Goal: Transaction & Acquisition: Purchase product/service

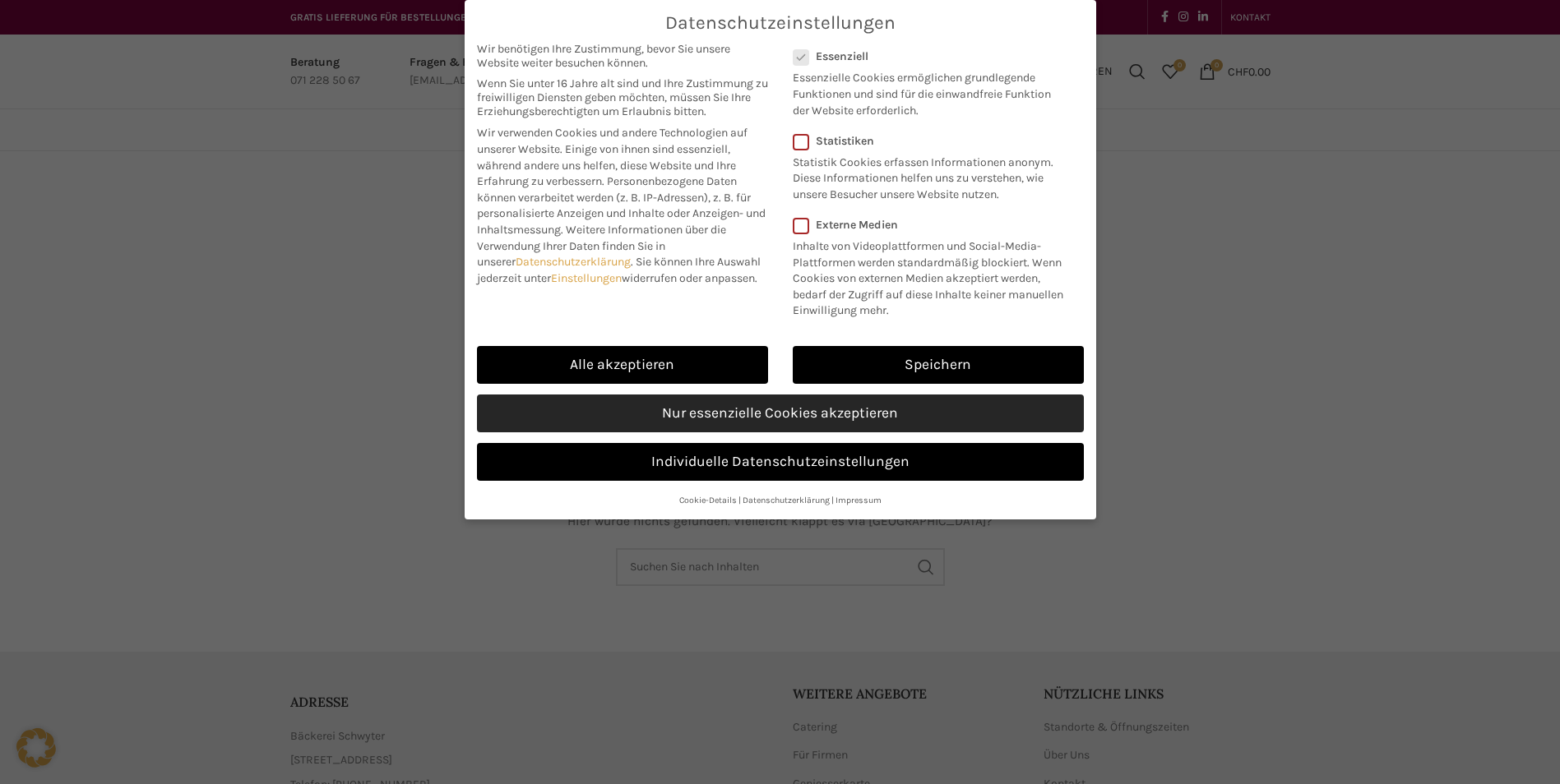
click at [718, 418] on link "Nur essenzielle Cookies akzeptieren" at bounding box center [780, 413] width 607 height 38
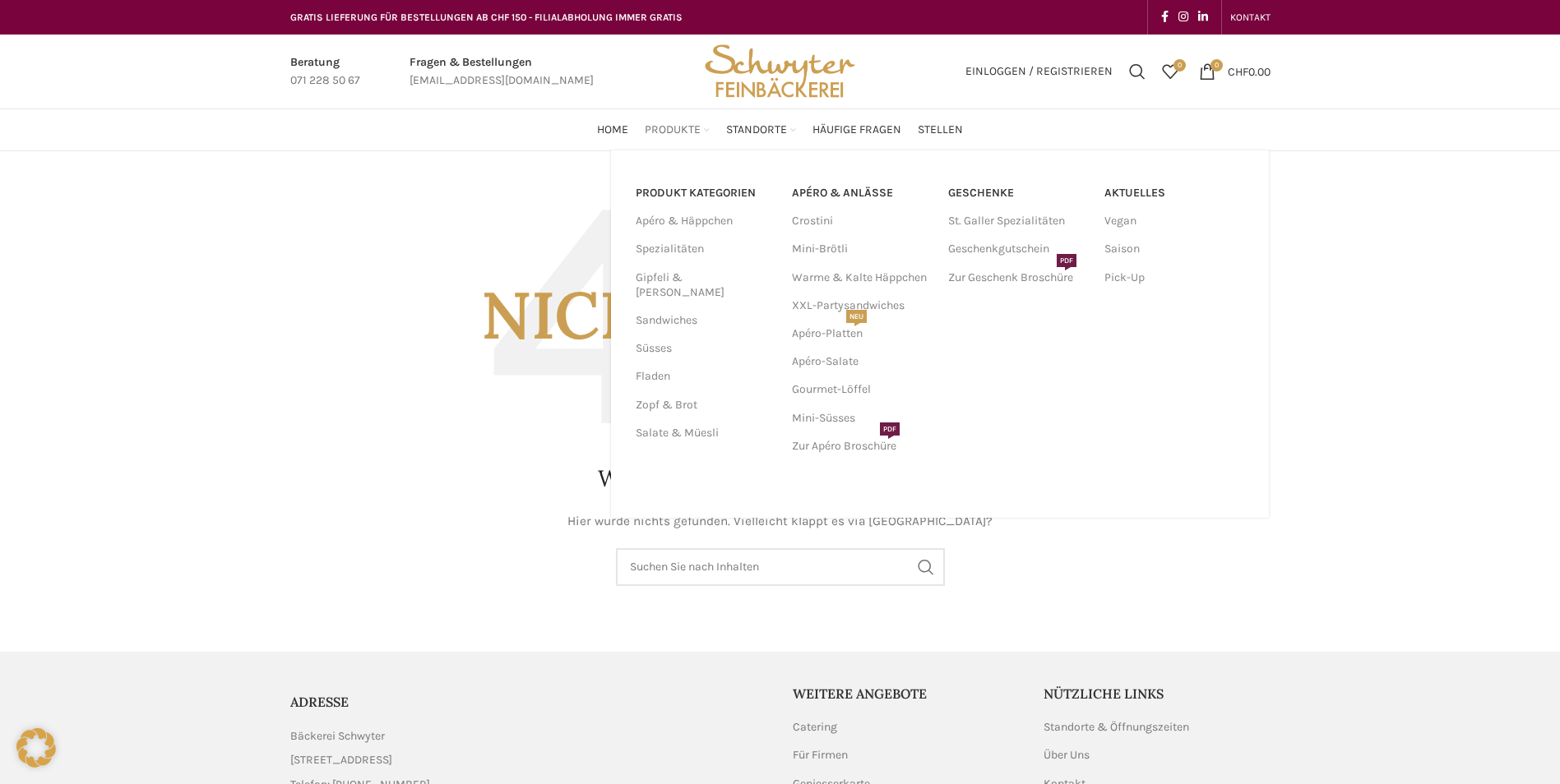
click at [683, 132] on span "Produkte" at bounding box center [672, 130] width 56 height 16
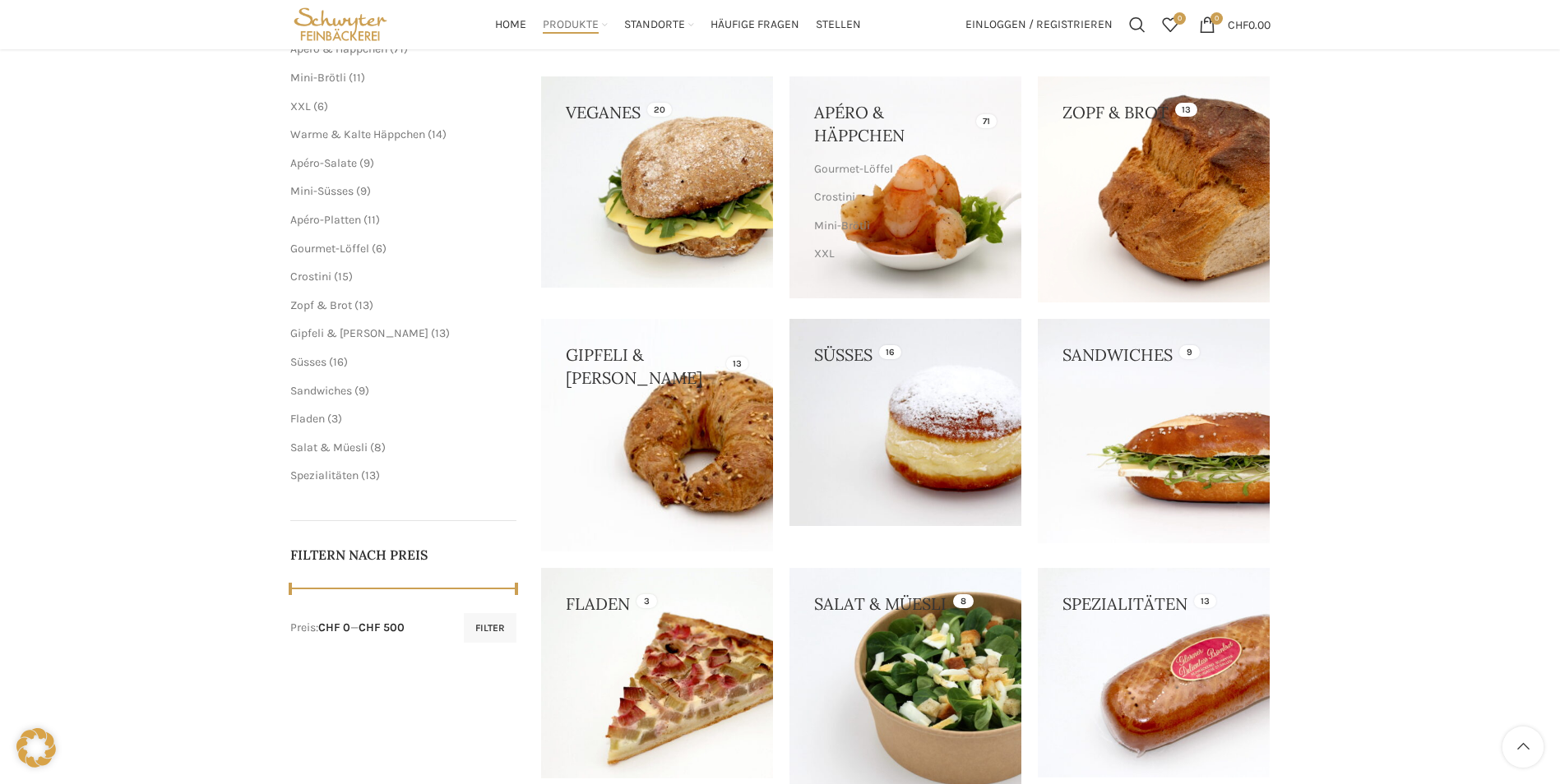
scroll to position [109, 0]
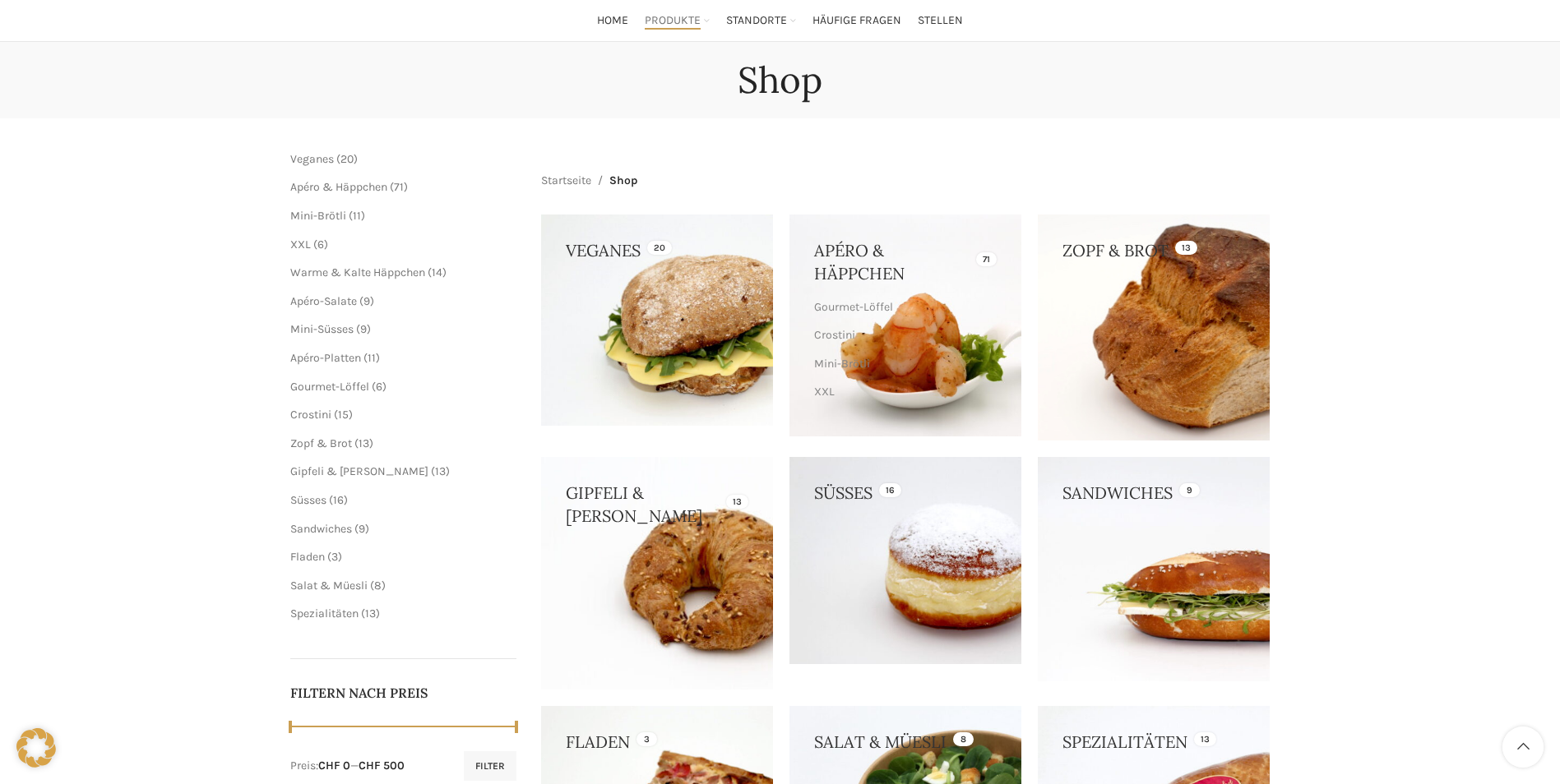
click at [1158, 302] on link at bounding box center [1153, 327] width 232 height 226
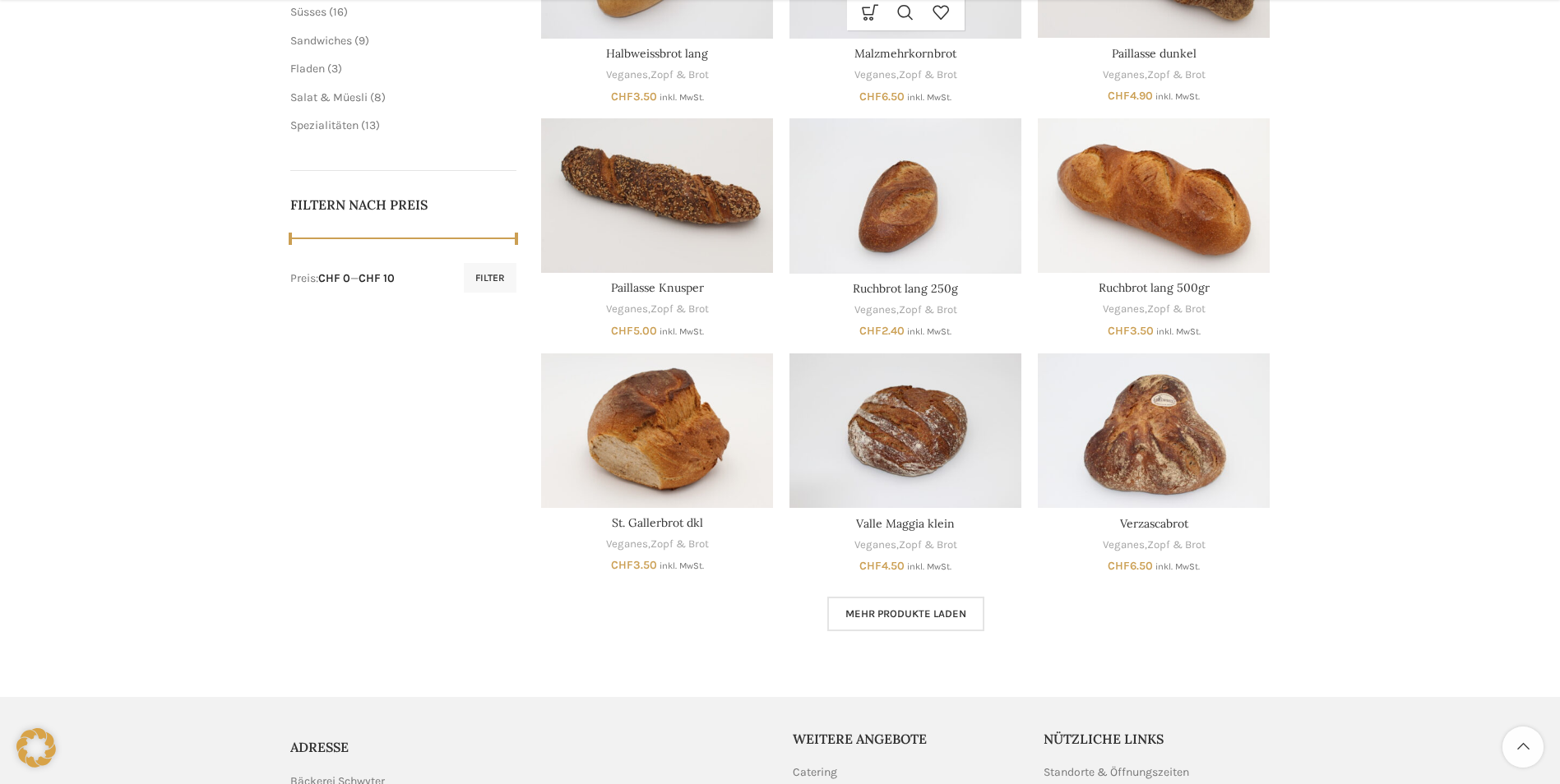
scroll to position [657, 0]
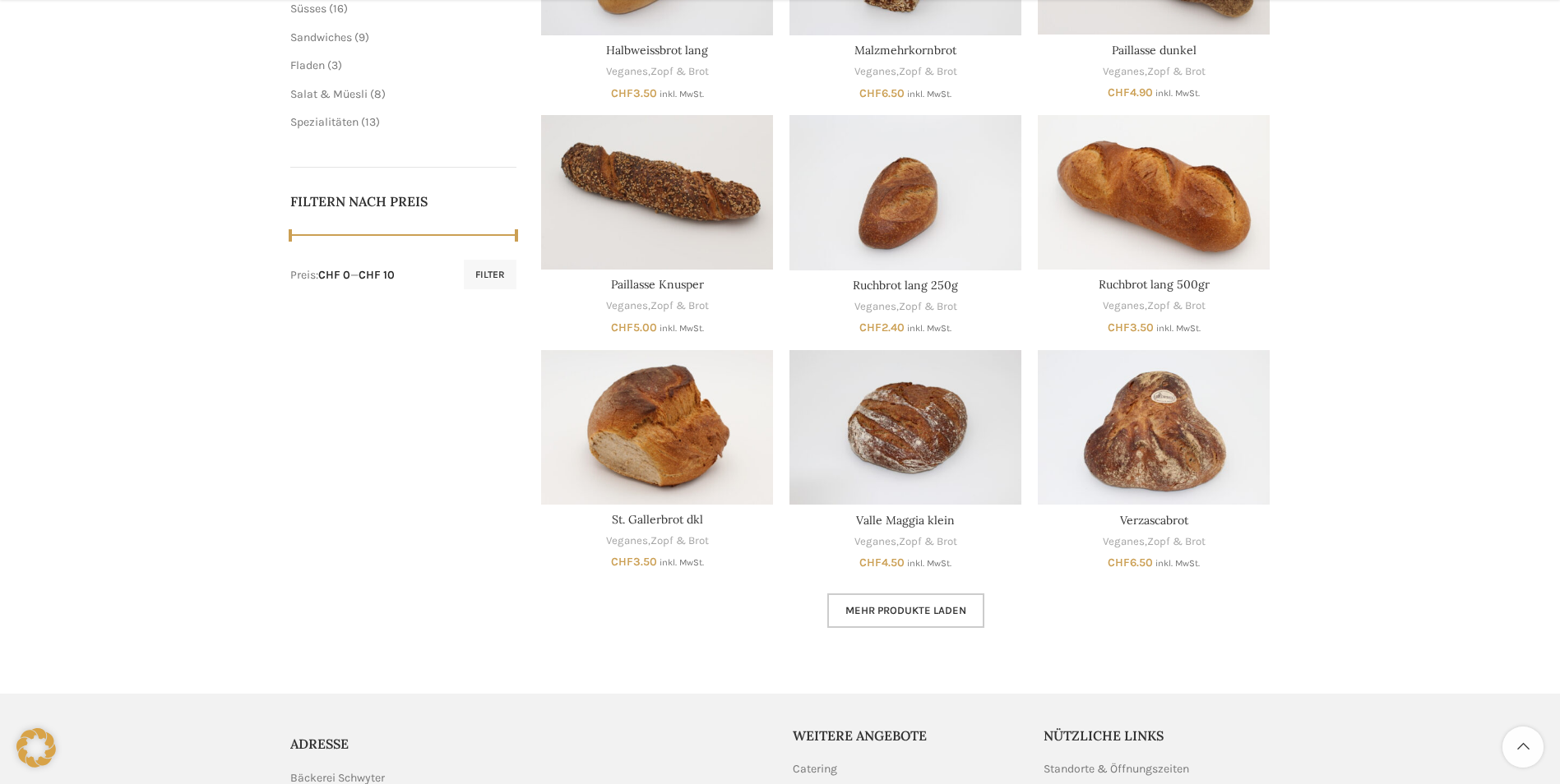
click at [950, 614] on span "Mehr Produkte laden" at bounding box center [905, 610] width 121 height 13
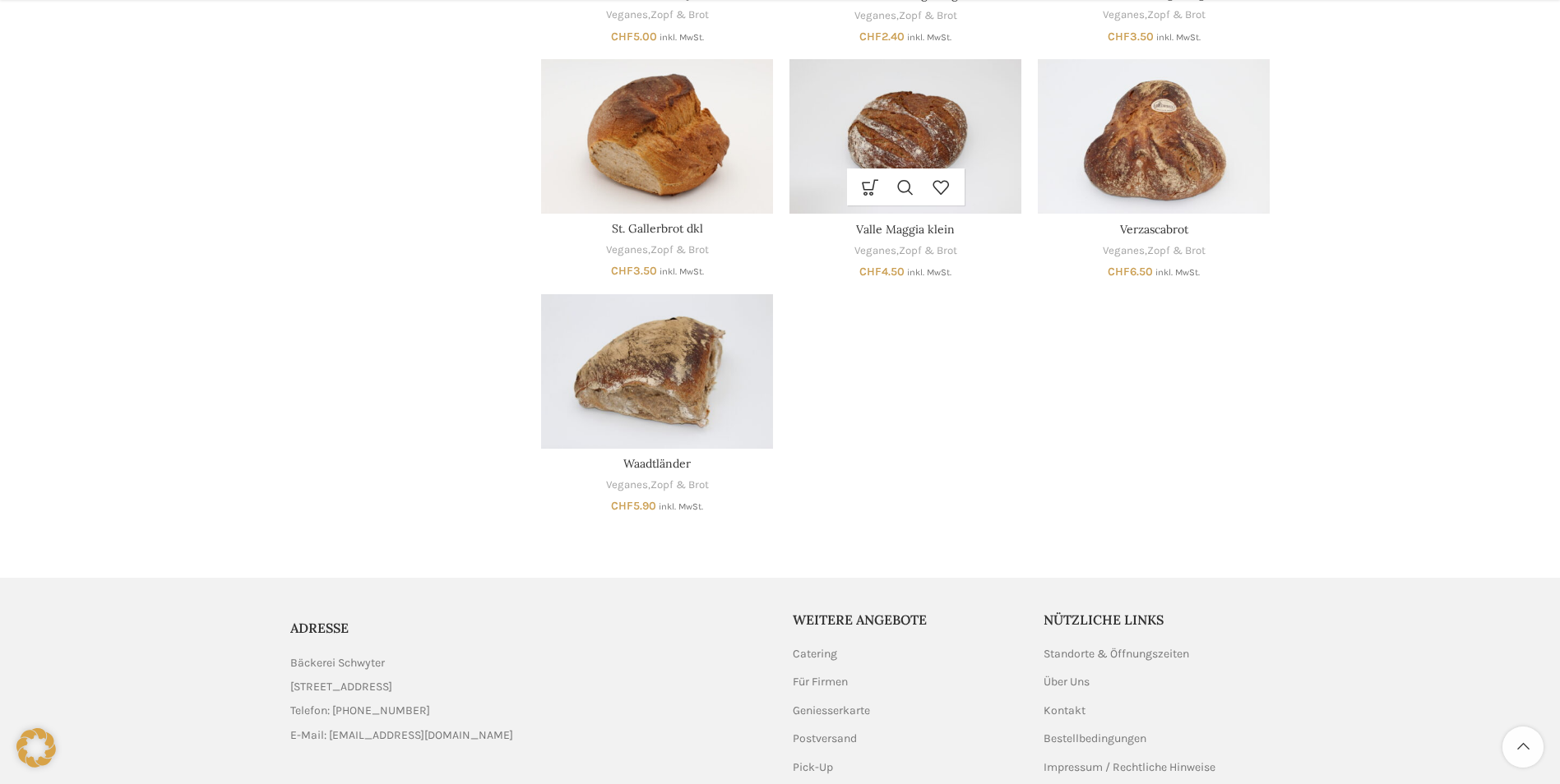
scroll to position [986, 0]
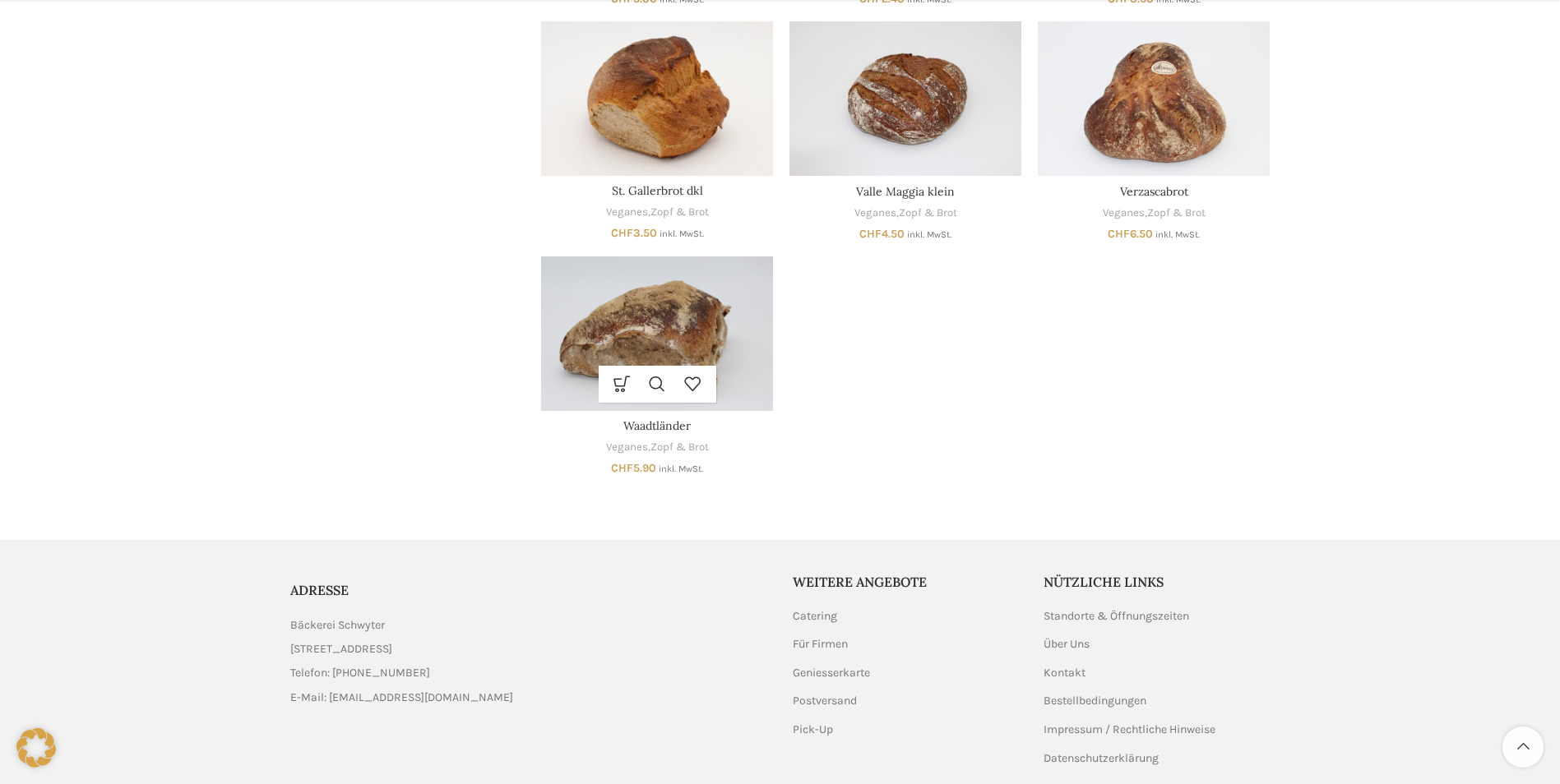
click at [704, 296] on img "Waadtländer" at bounding box center [657, 333] width 232 height 155
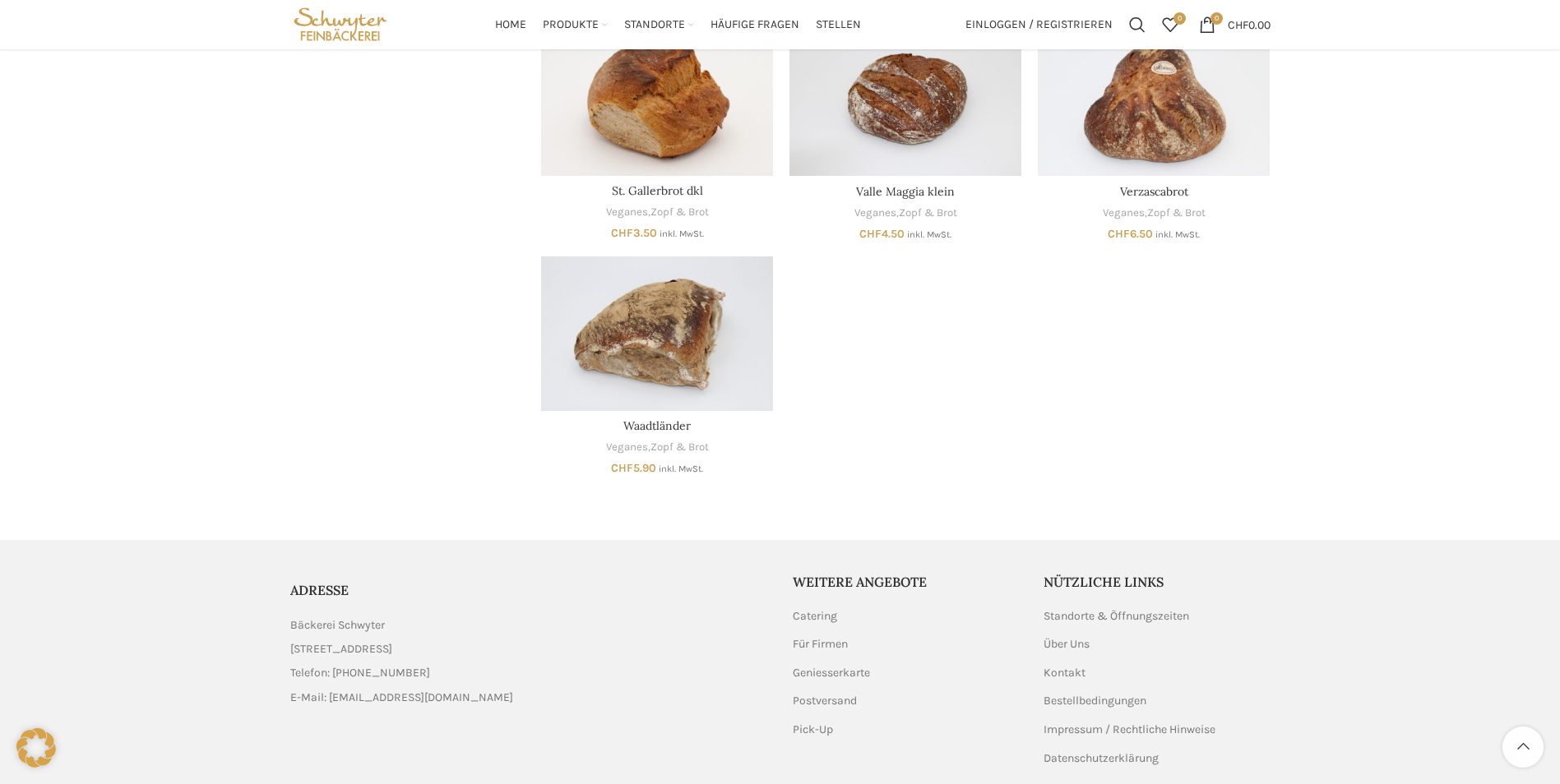
scroll to position [767, 0]
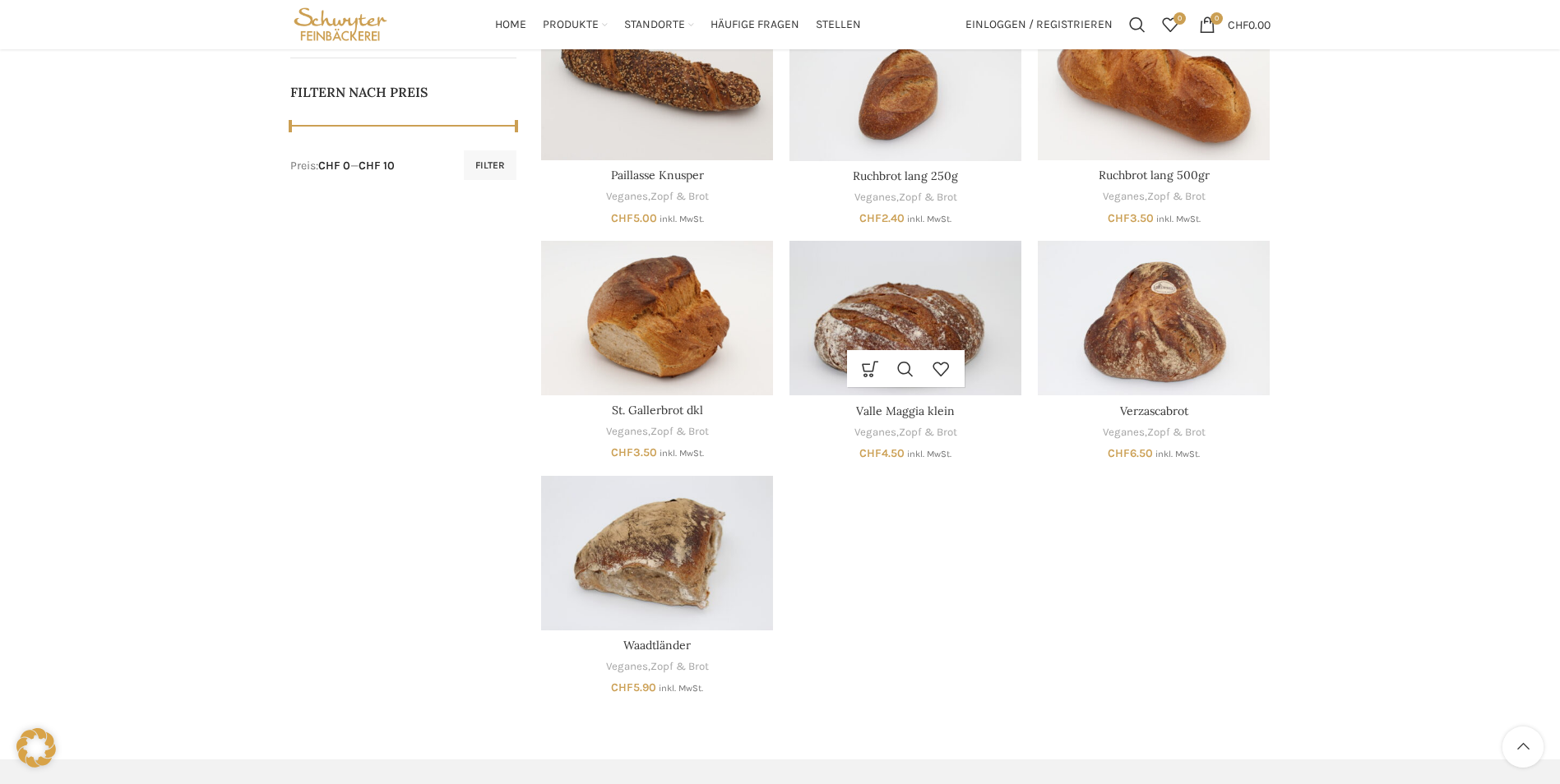
click at [884, 275] on img "Valle Maggia klein" at bounding box center [905, 318] width 232 height 155
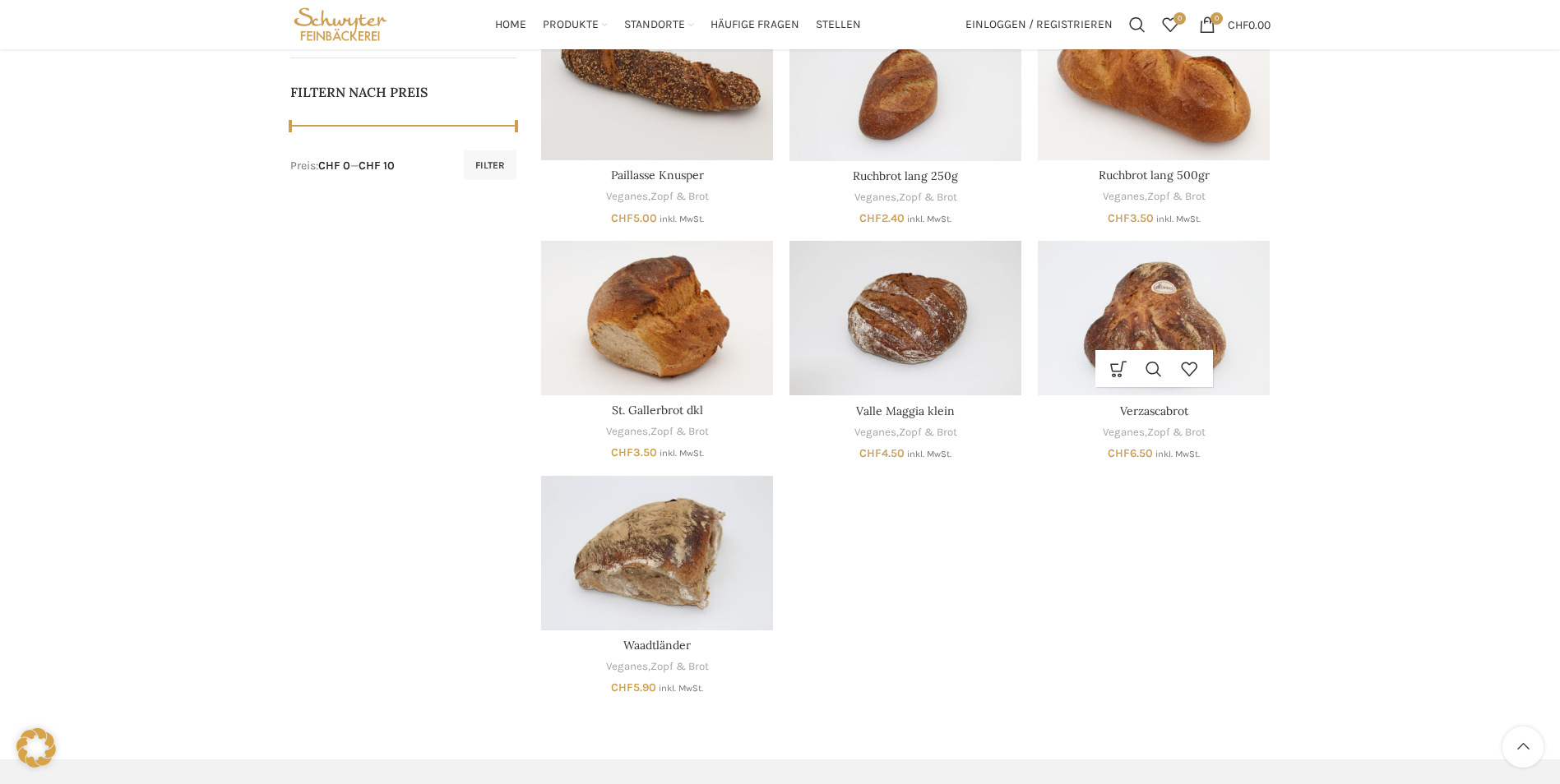
scroll to position [657, 0]
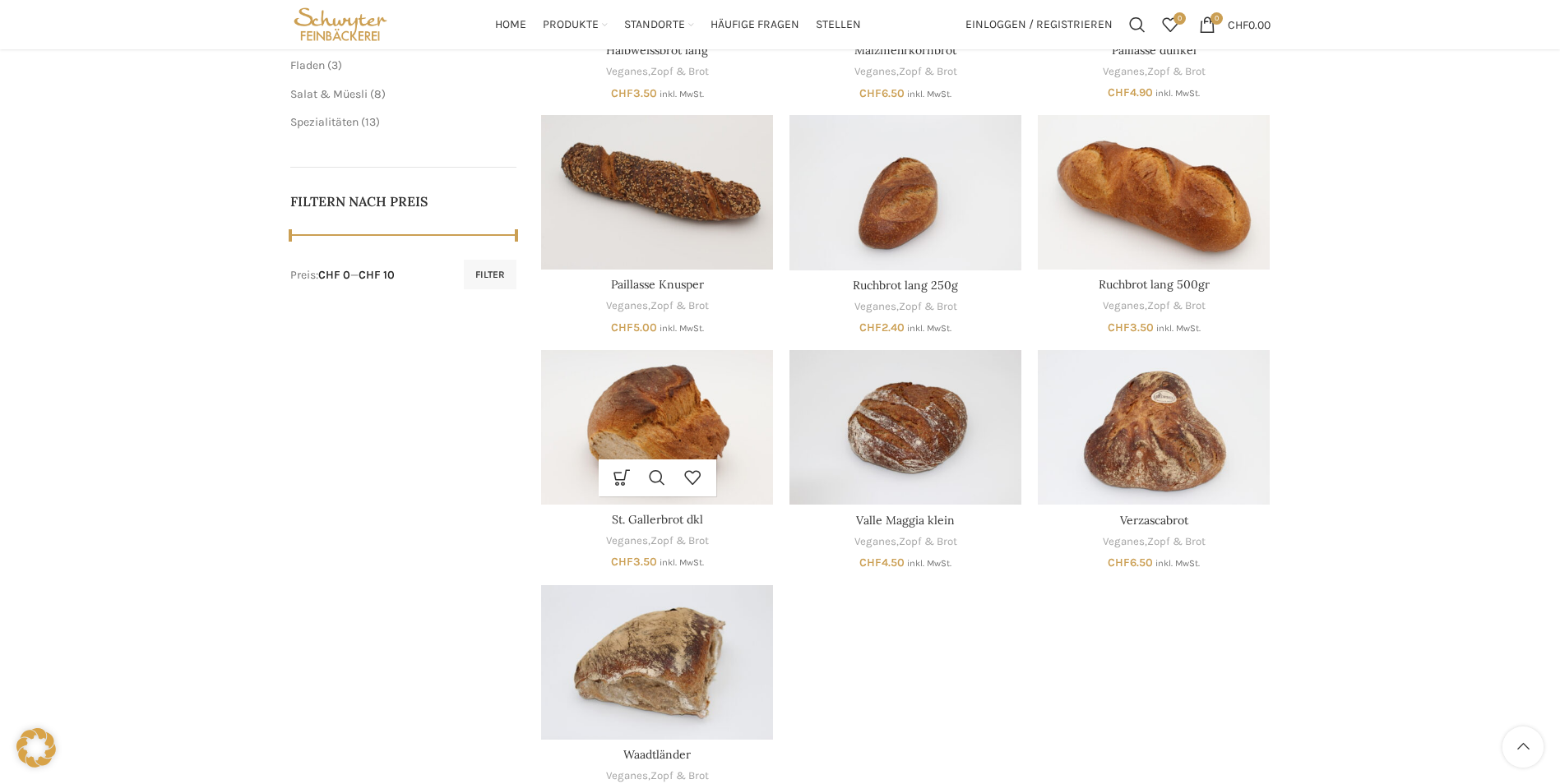
click at [735, 436] on img "St. Gallerbrot dkl" at bounding box center [657, 427] width 232 height 155
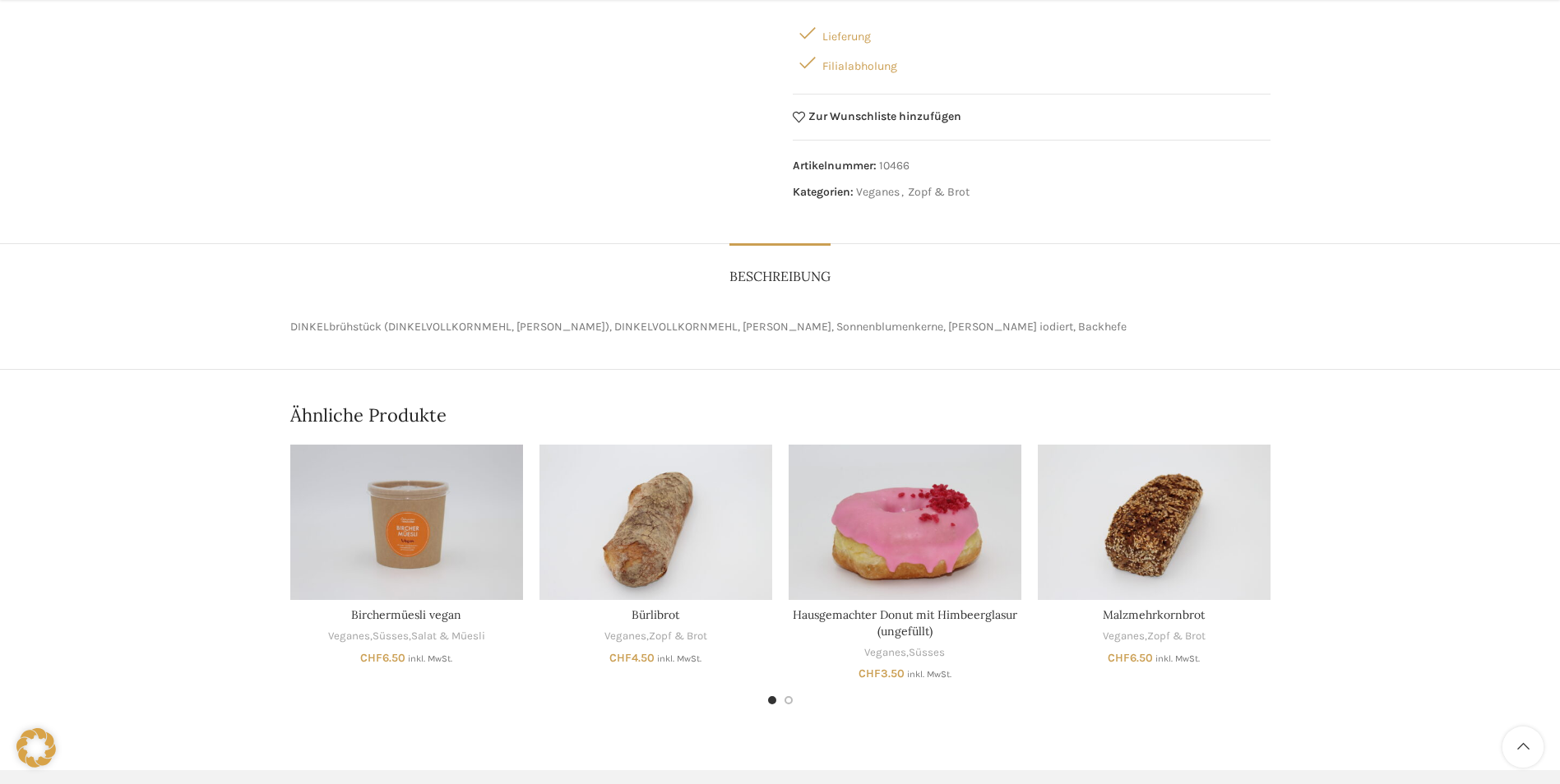
scroll to position [438, 0]
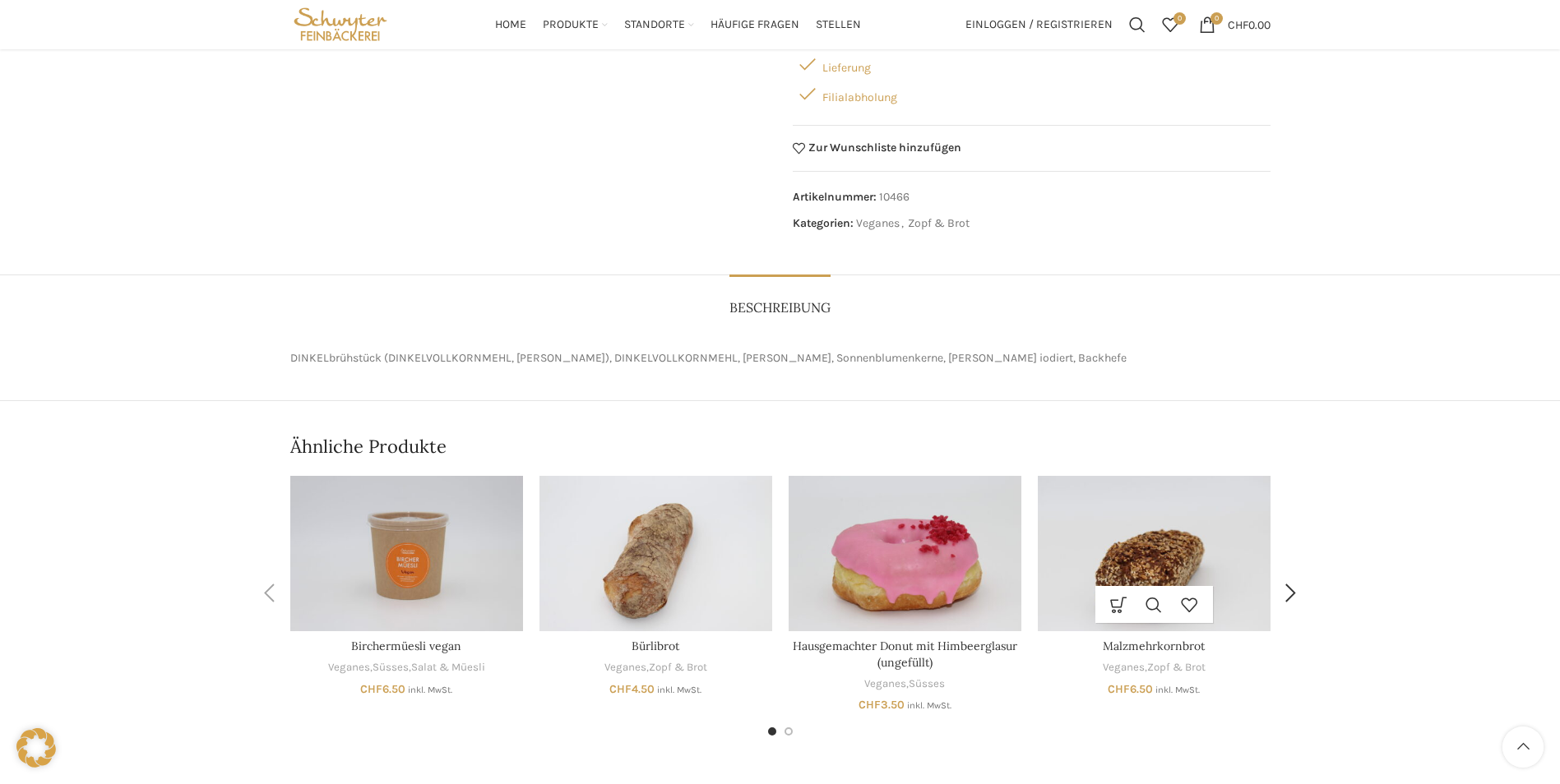
click at [1132, 511] on img "Malzmehrkornbrot" at bounding box center [1154, 553] width 233 height 155
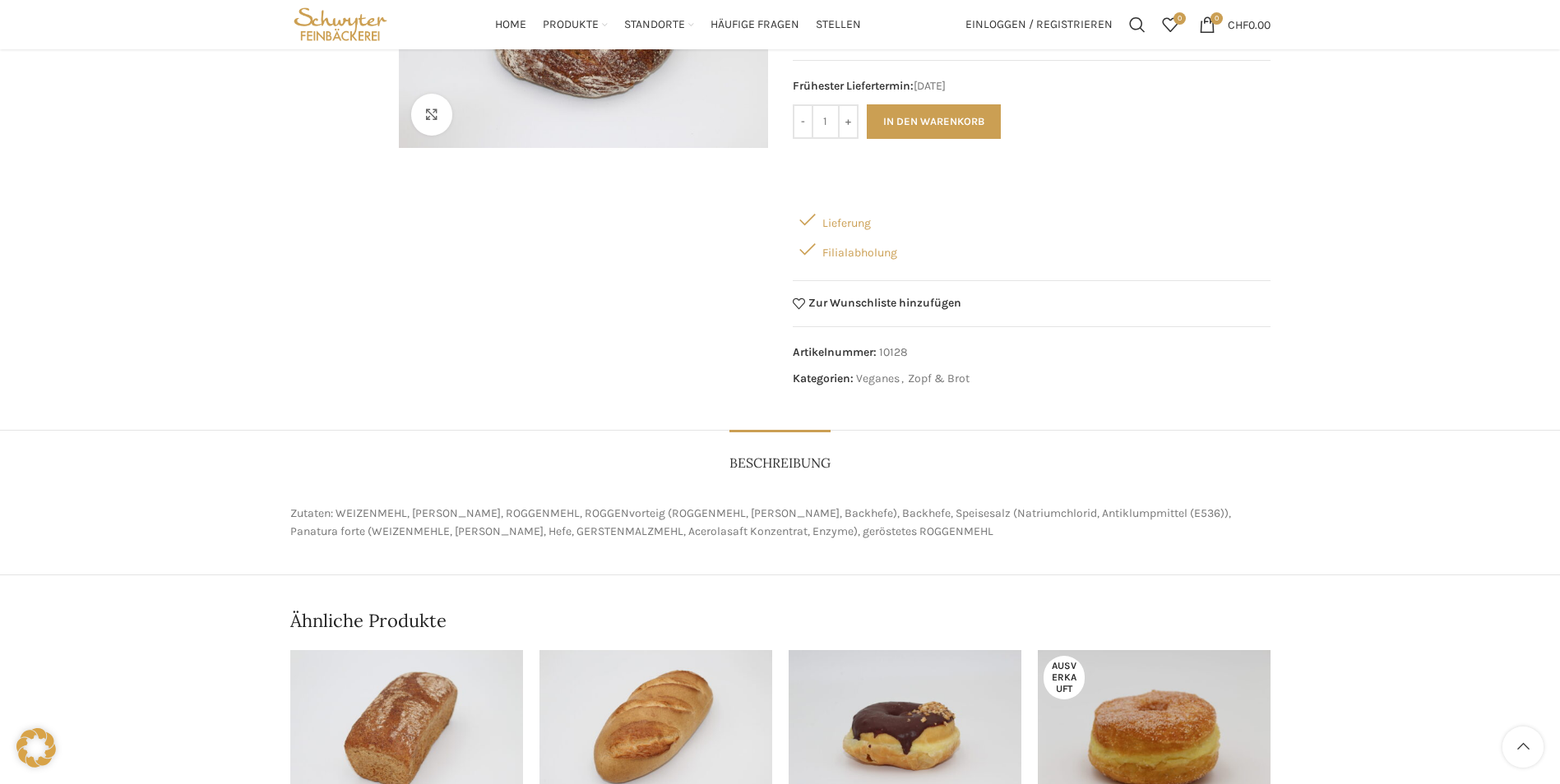
scroll to position [220, 0]
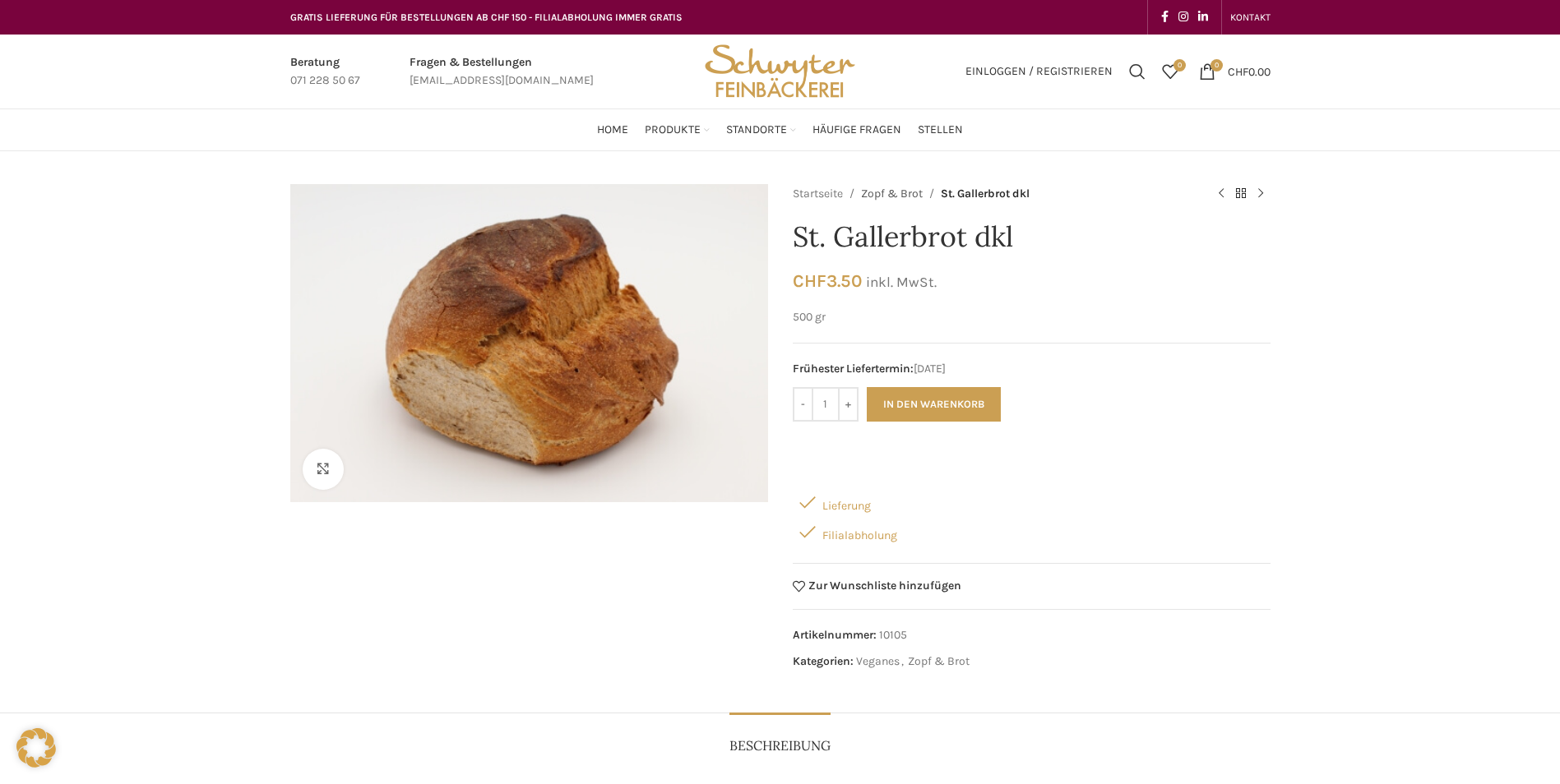
click at [892, 194] on link "Zopf & Brot" at bounding box center [891, 194] width 62 height 18
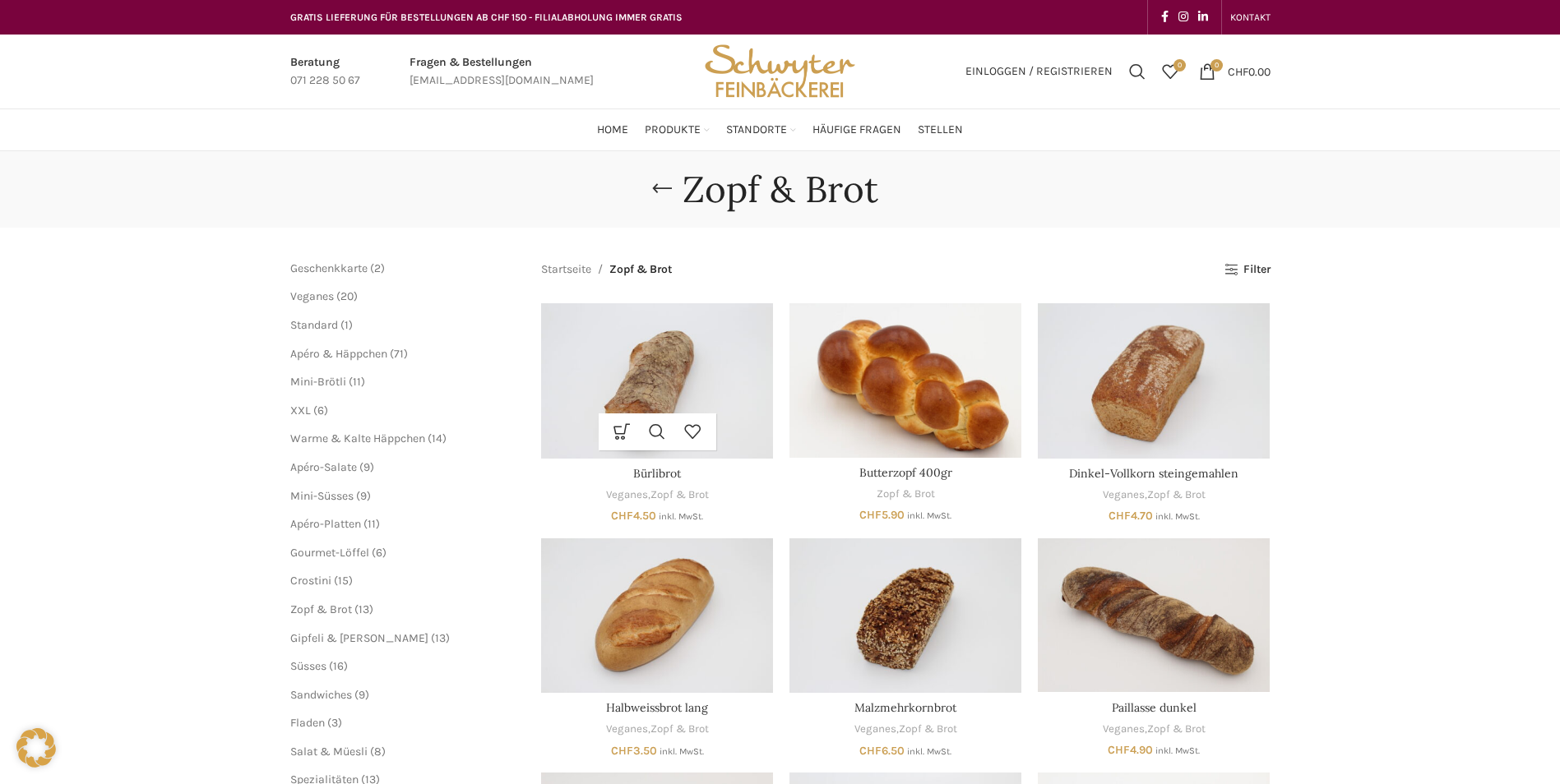
click at [672, 328] on img "Bürlibrot" at bounding box center [657, 380] width 232 height 155
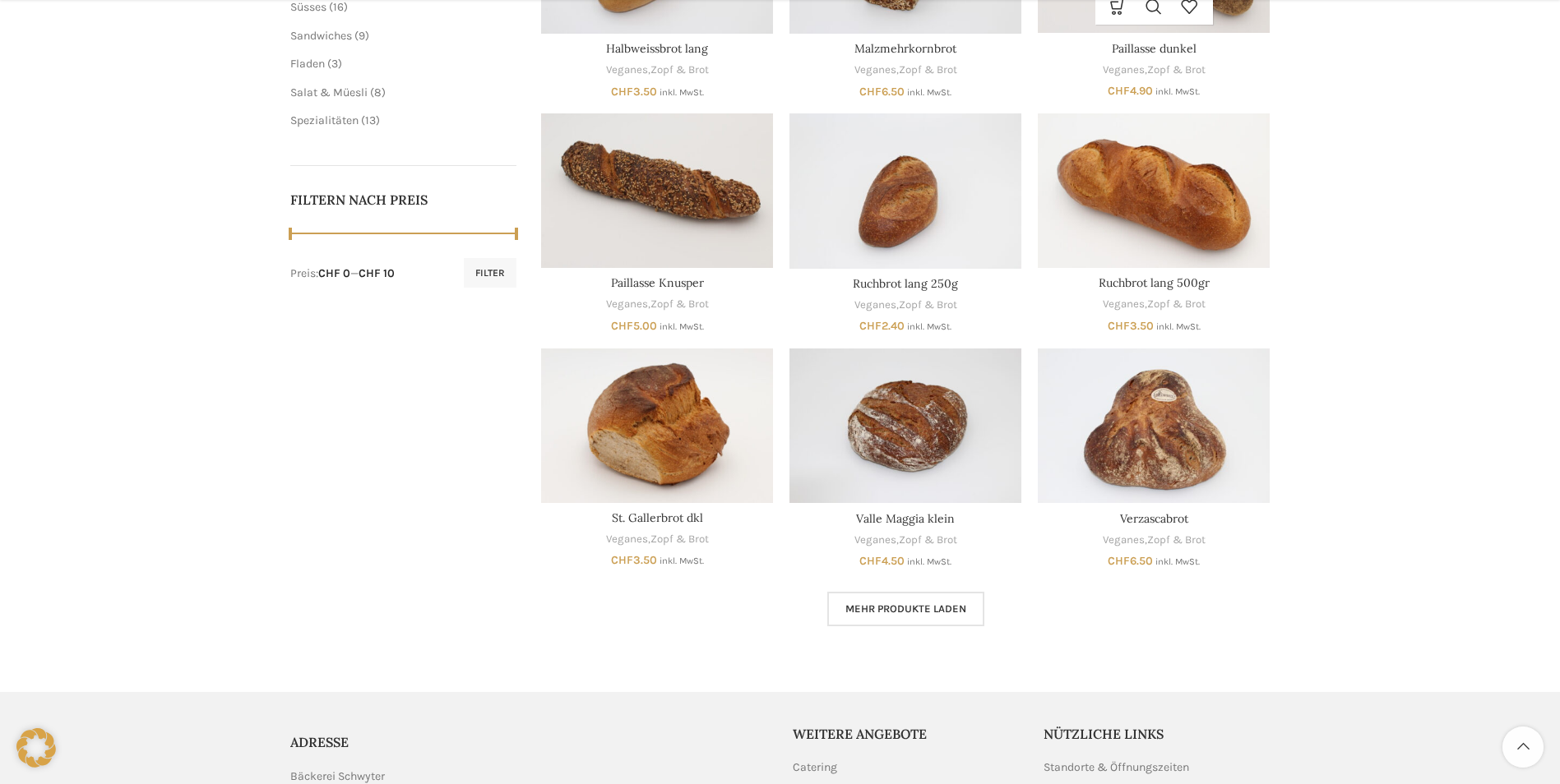
scroll to position [767, 0]
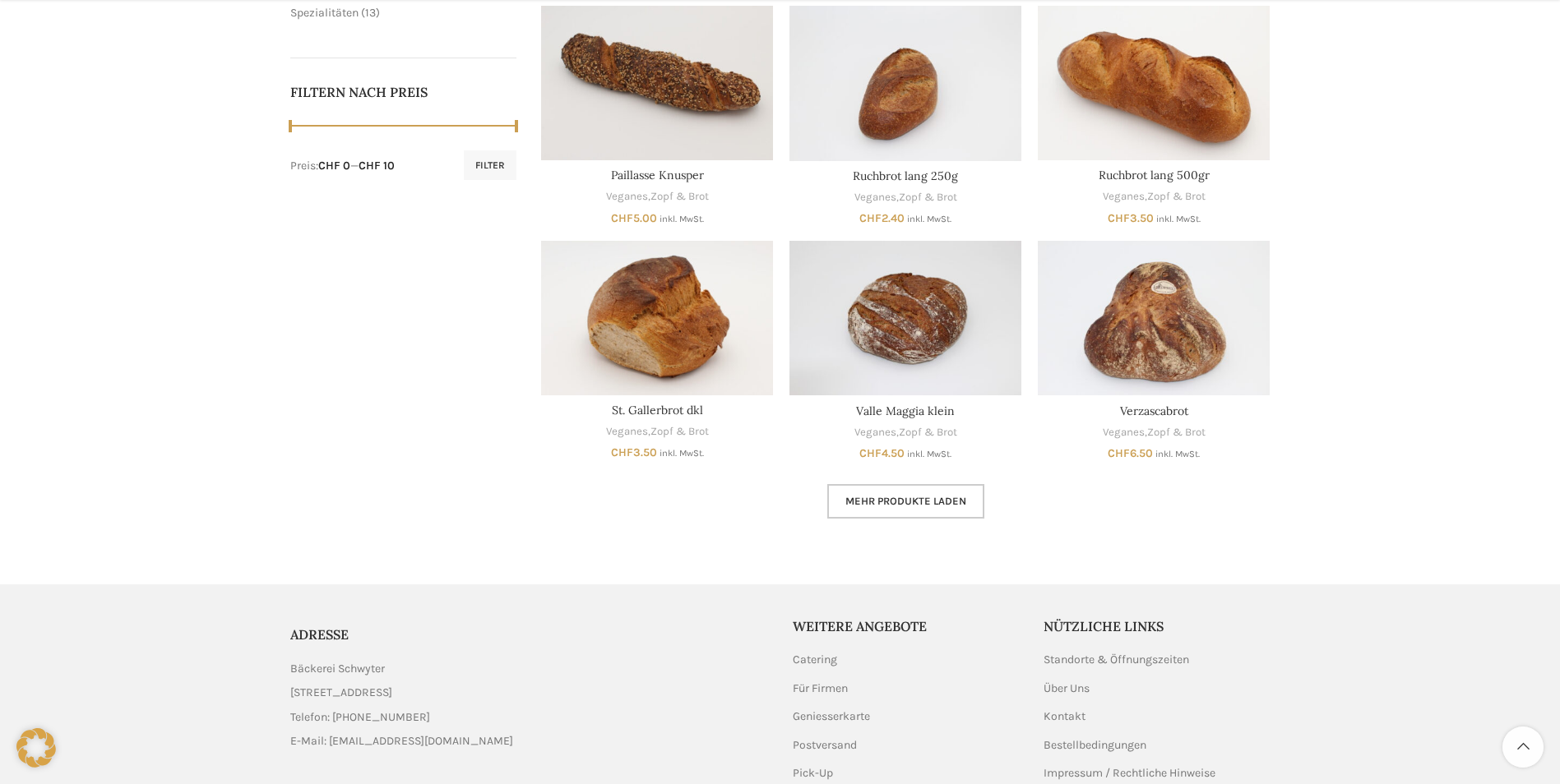
click at [916, 506] on span "Mehr Produkte laden" at bounding box center [905, 501] width 121 height 13
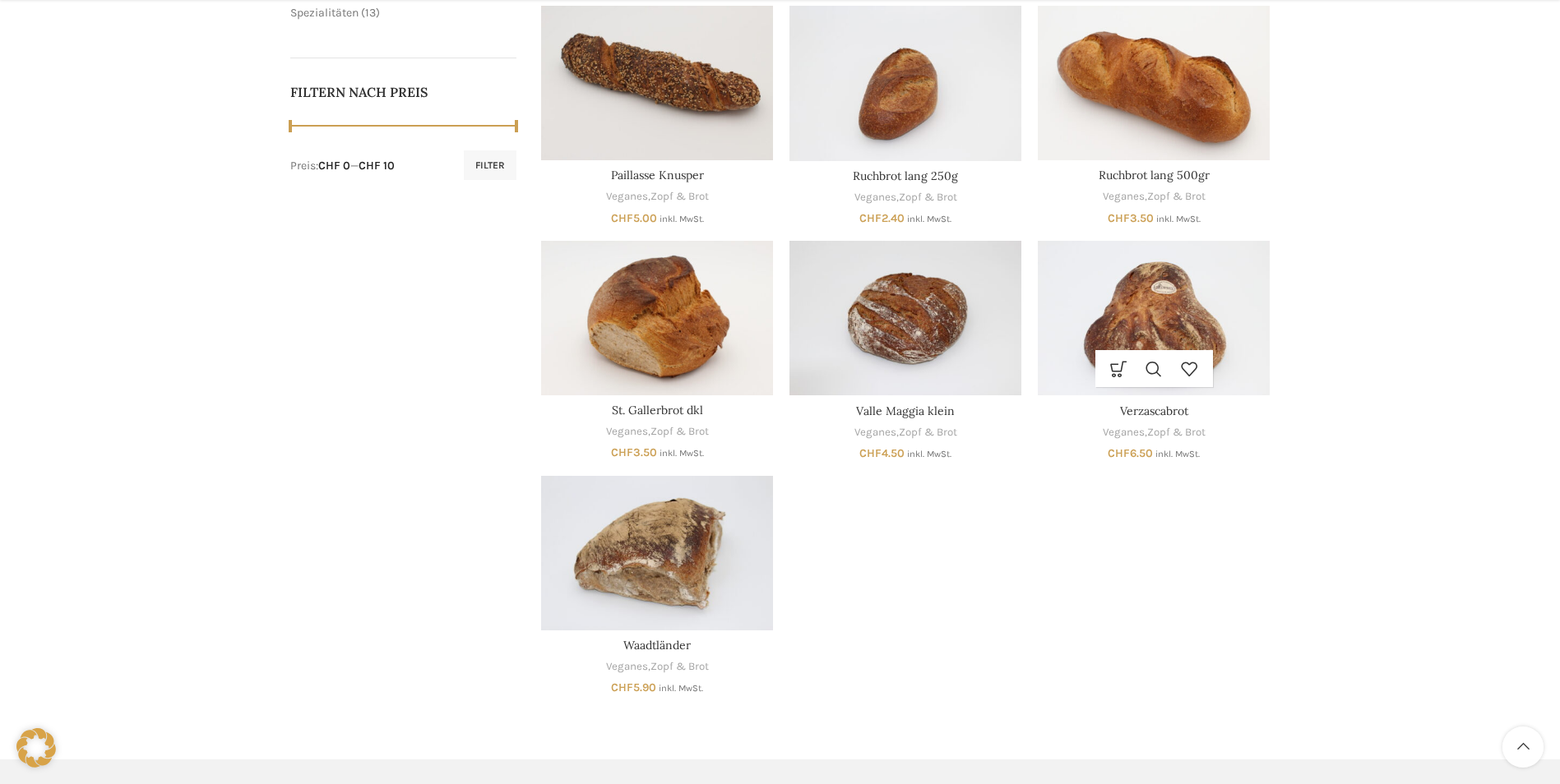
click at [1133, 294] on img "Verzascabrot" at bounding box center [1153, 318] width 232 height 155
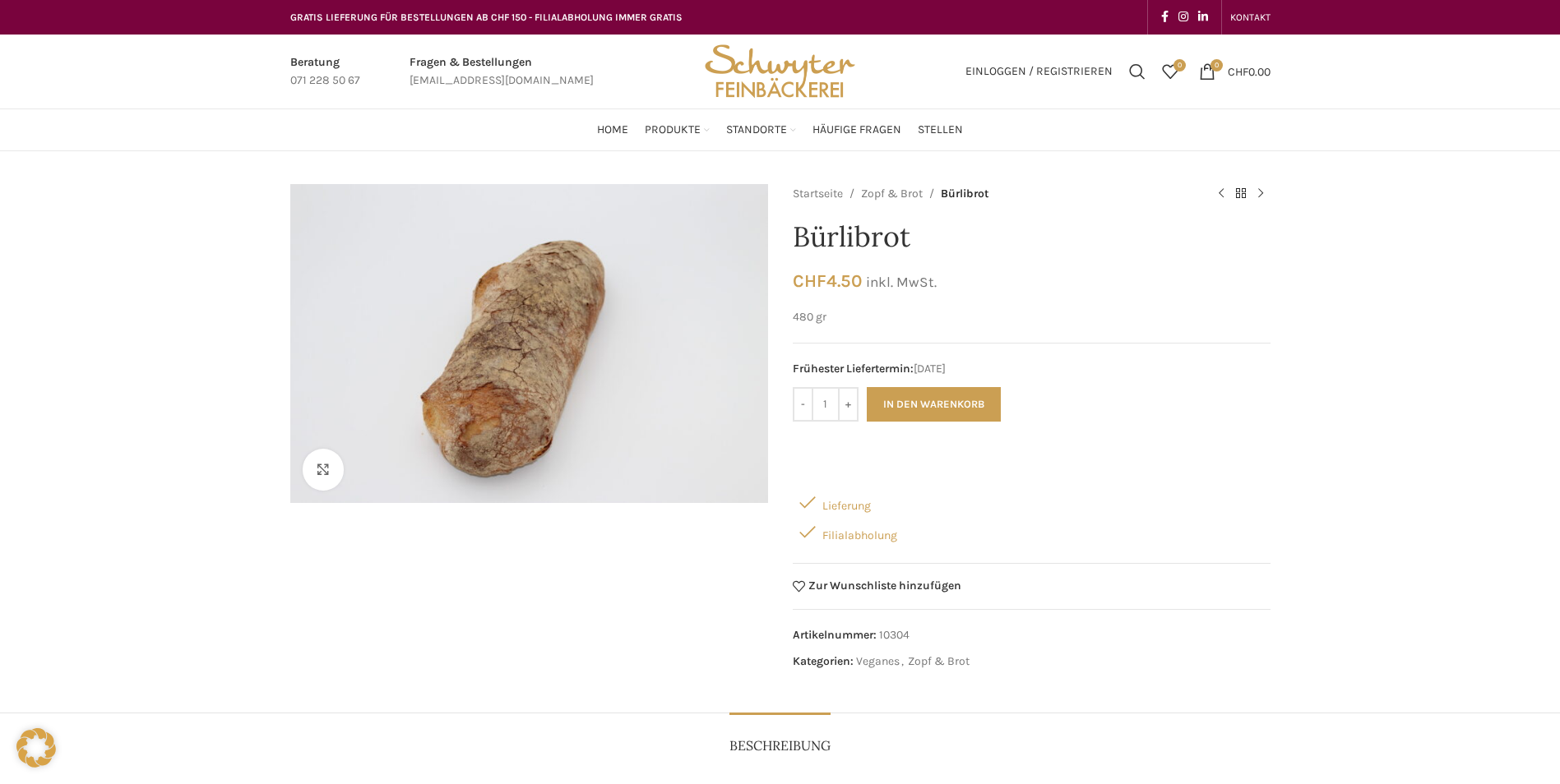
drag, startPoint x: 1213, startPoint y: 285, endPoint x: 1203, endPoint y: 276, distance: 13.5
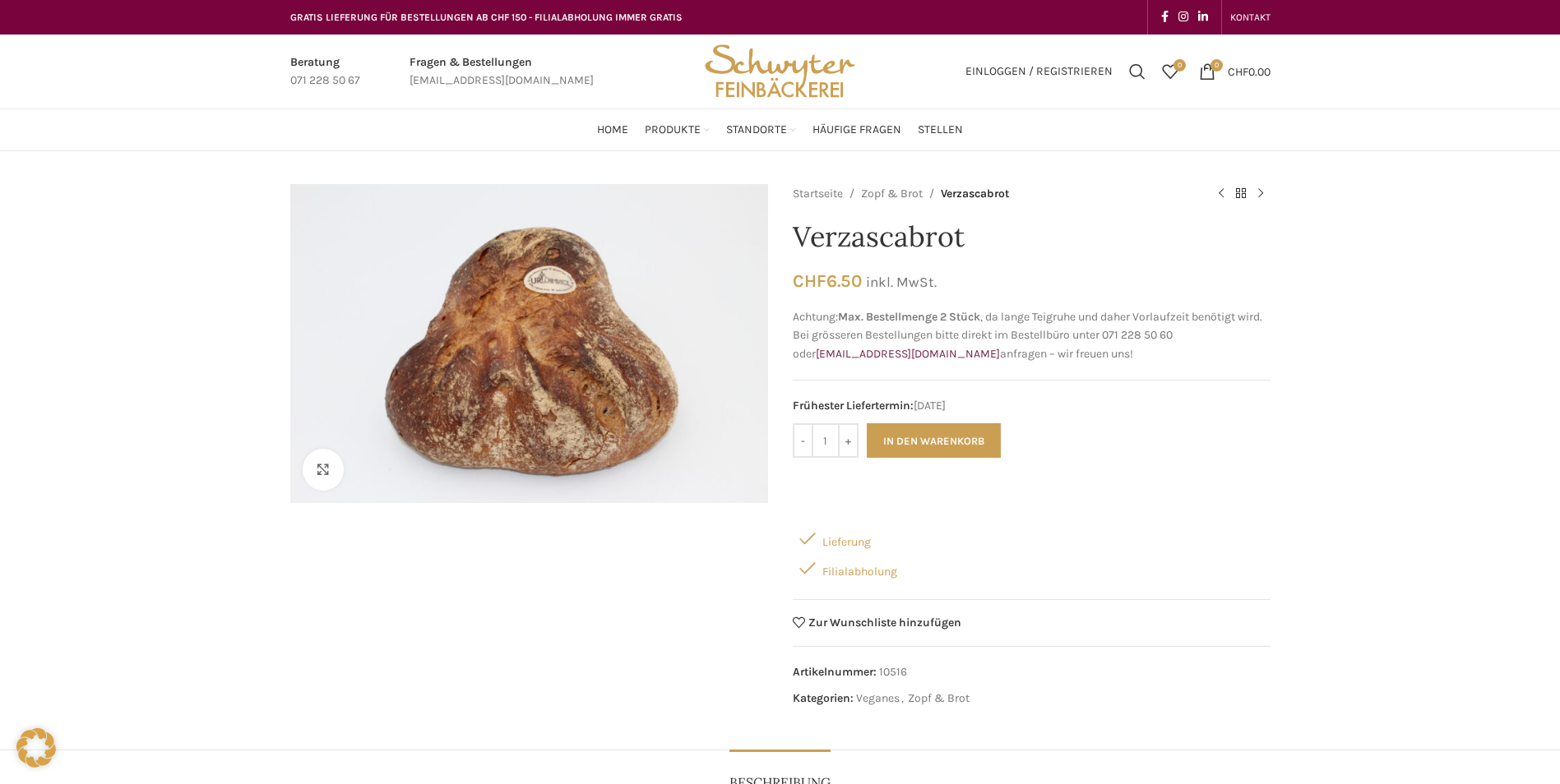
drag, startPoint x: 810, startPoint y: 243, endPoint x: 917, endPoint y: 240, distance: 107.0
click at [917, 240] on h1 "Verzascabrot" at bounding box center [1032, 237] width 478 height 34
click at [936, 442] on button "In den Warenkorb" at bounding box center [934, 441] width 134 height 35
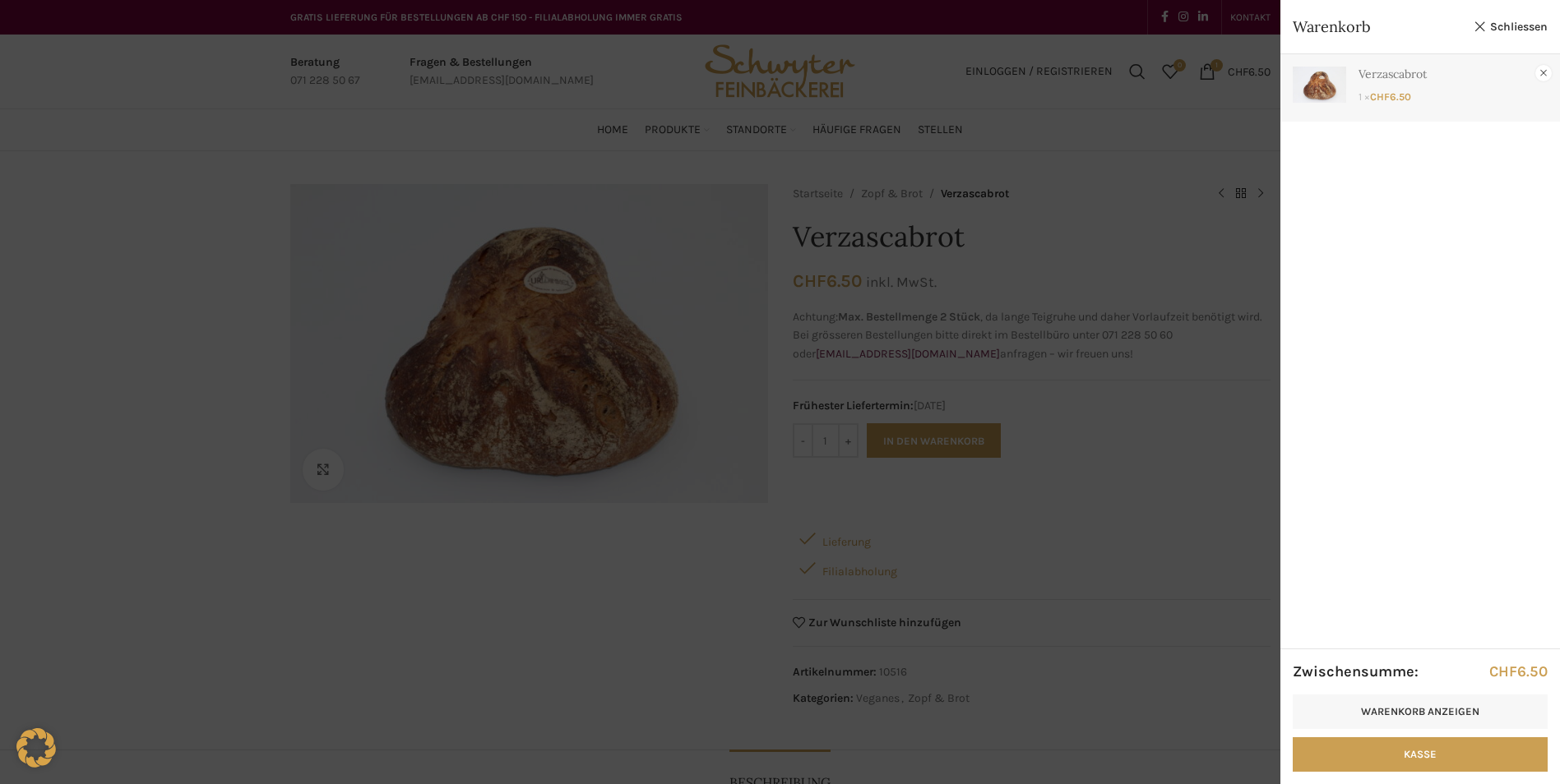
click at [1544, 66] on link "×" at bounding box center [1543, 73] width 17 height 16
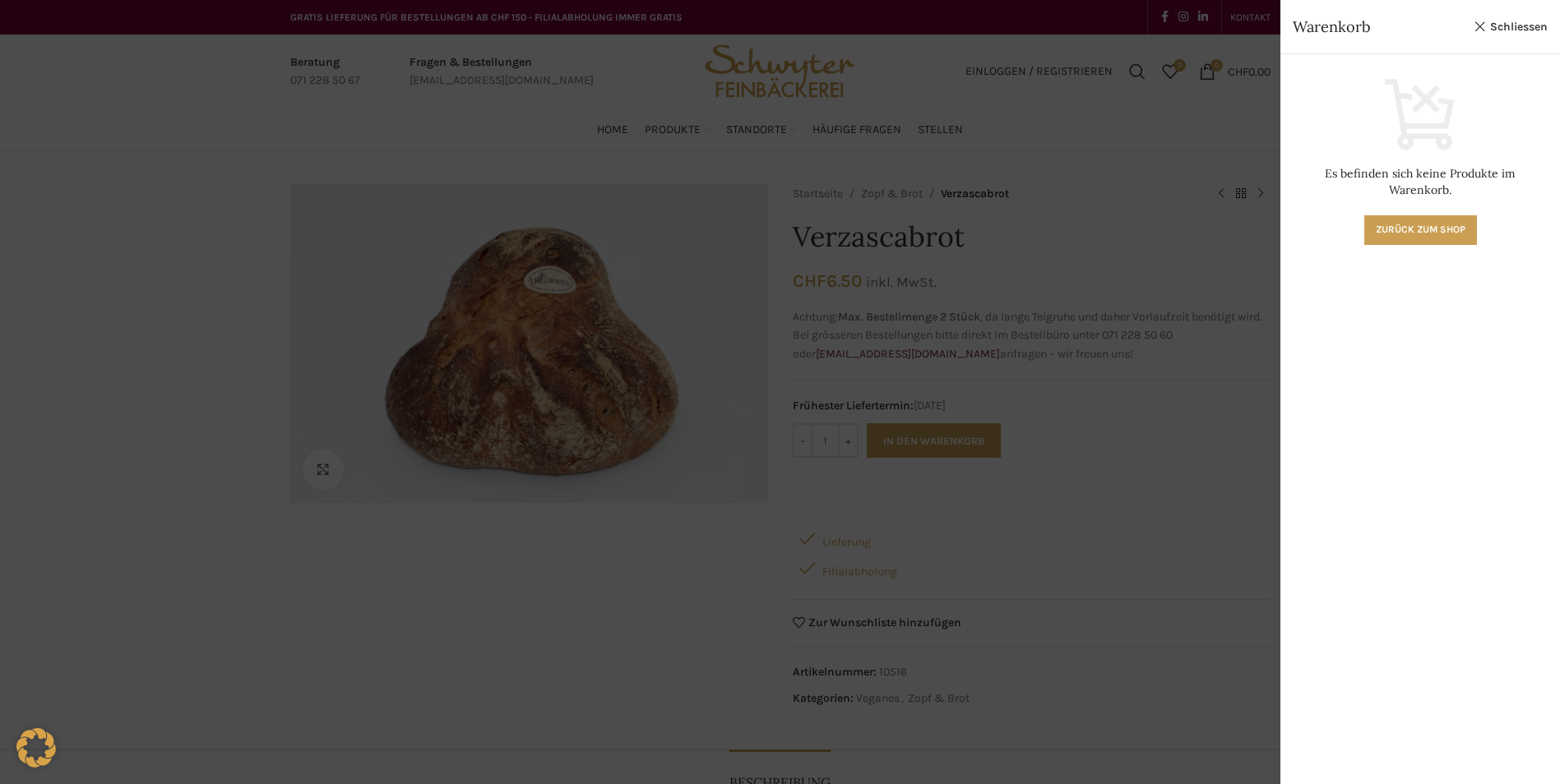
click at [1185, 97] on div at bounding box center [780, 392] width 1560 height 784
